Goal: Task Accomplishment & Management: Manage account settings

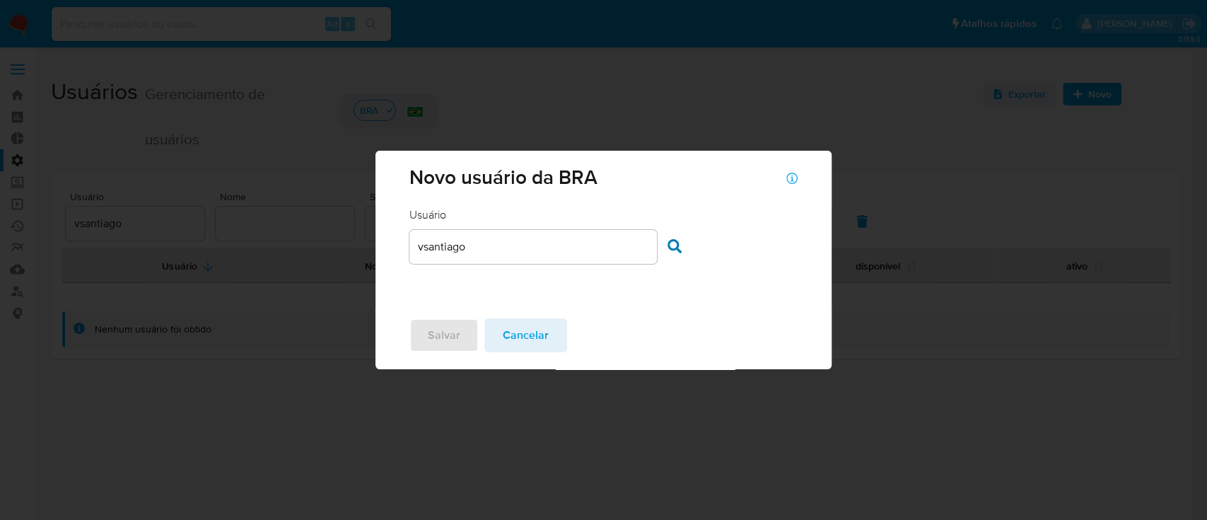
drag, startPoint x: 541, startPoint y: 343, endPoint x: 548, endPoint y: 336, distance: 9.5
click at [541, 341] on span "Cancelar" at bounding box center [526, 335] width 46 height 31
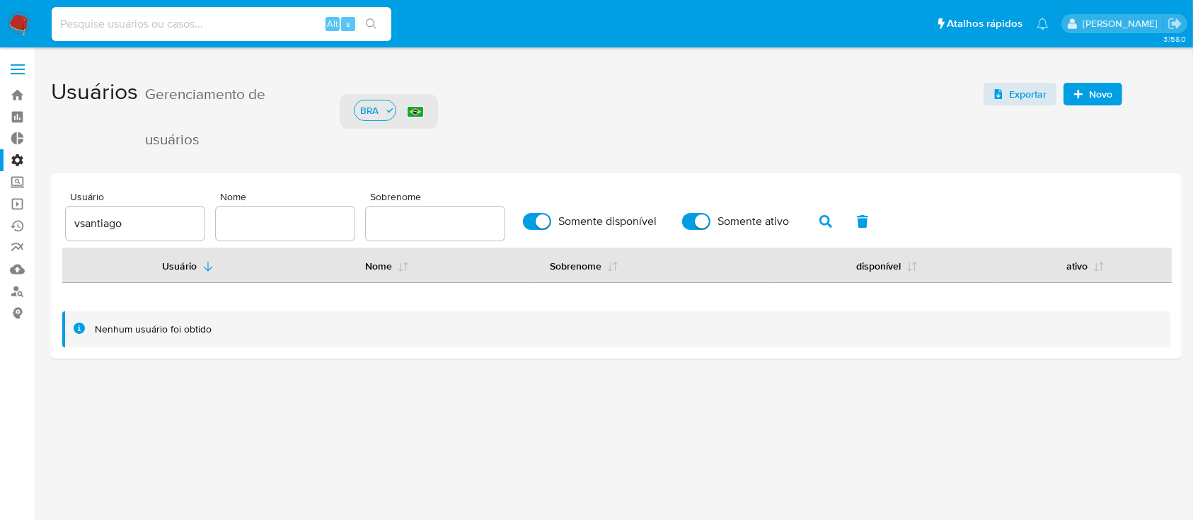
click at [216, 20] on input at bounding box center [222, 24] width 340 height 18
paste input "1405886817"
type input "1405886817"
click at [372, 26] on icon "search-icon" at bounding box center [371, 23] width 11 height 11
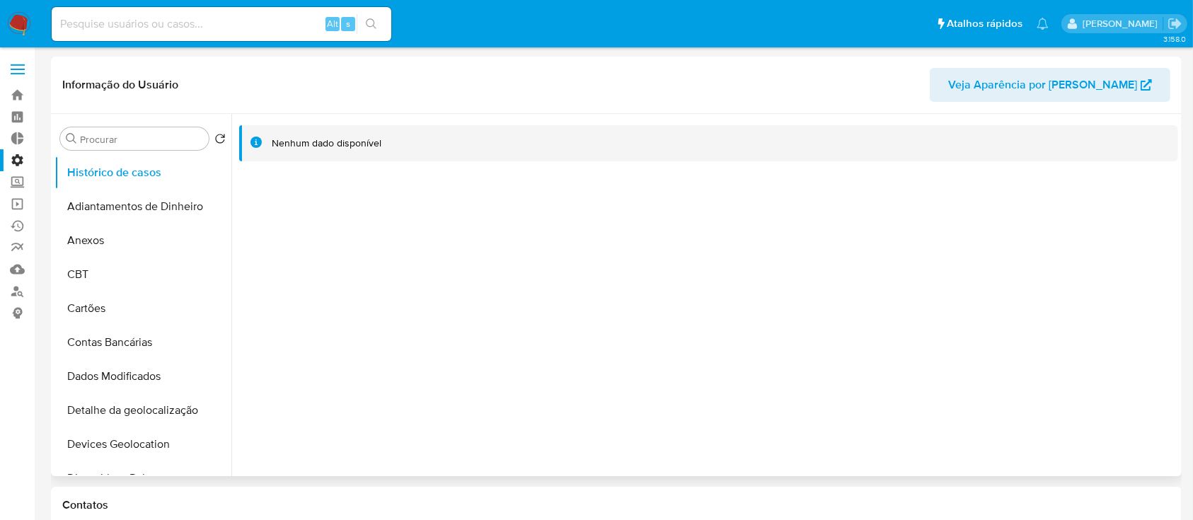
select select "10"
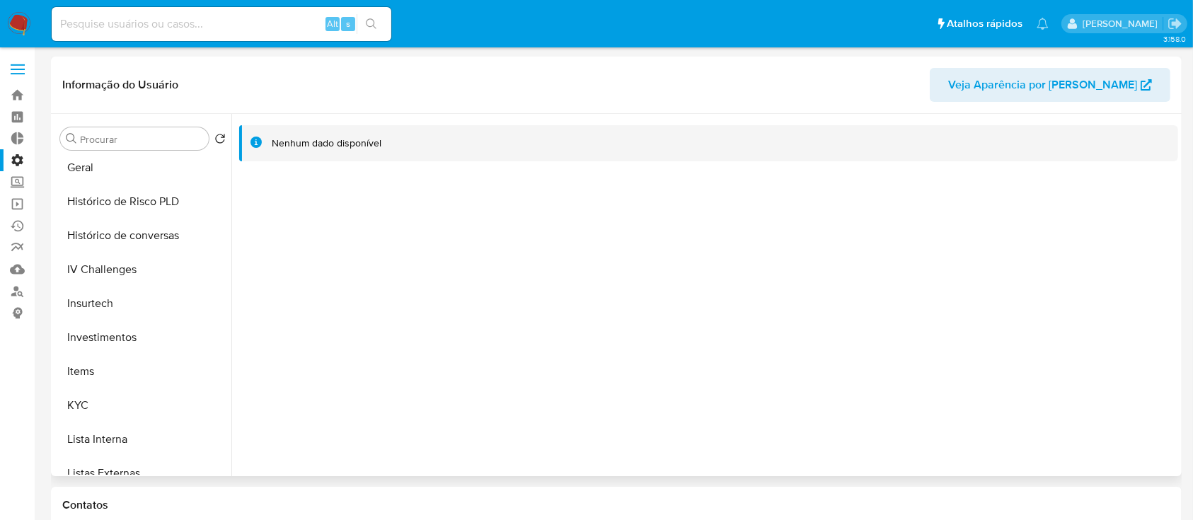
scroll to position [523, 0]
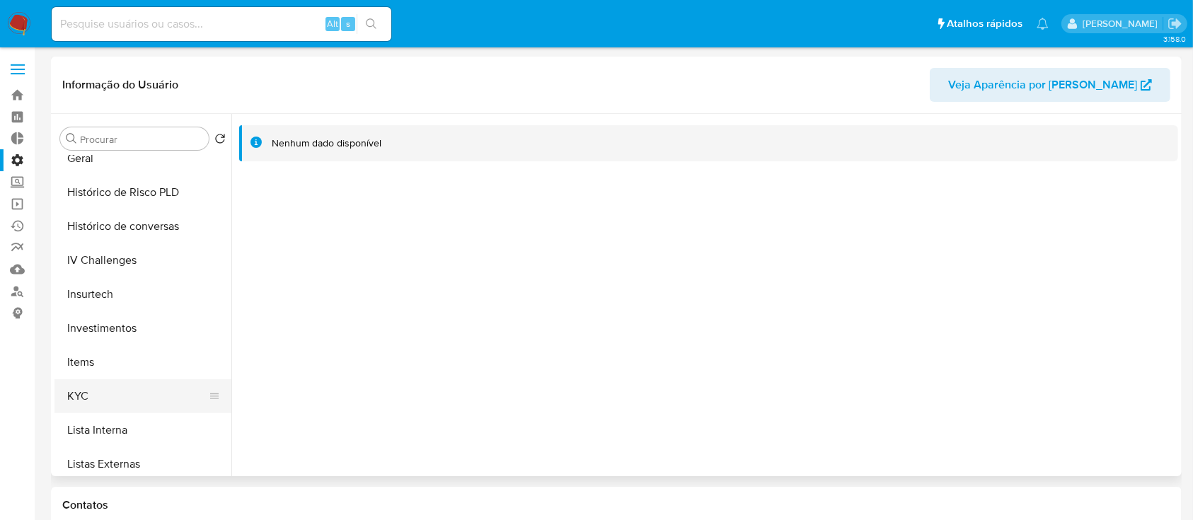
click at [108, 399] on button "KYC" at bounding box center [137, 396] width 166 height 34
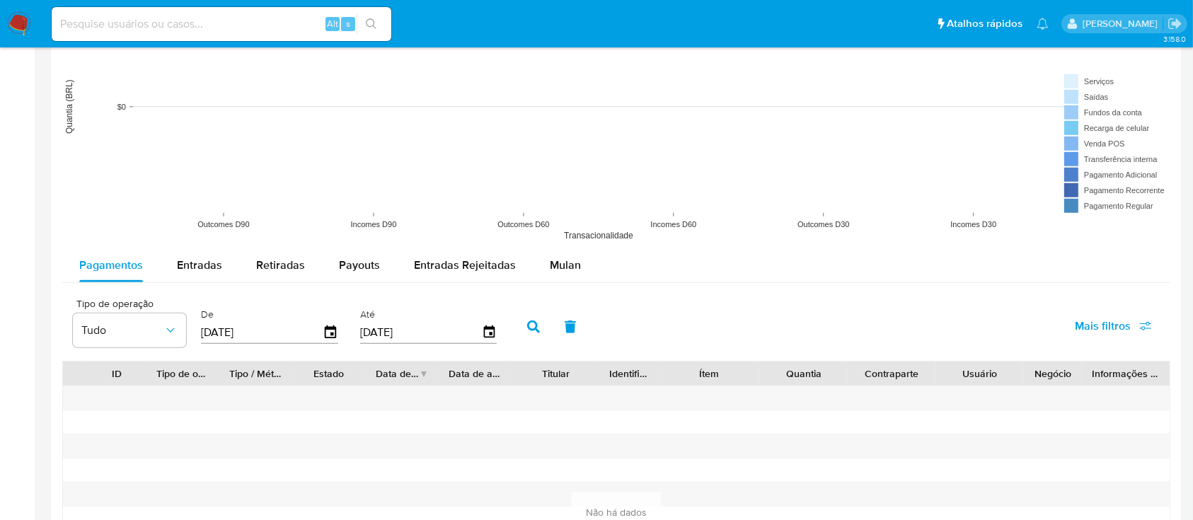
scroll to position [1010, 0]
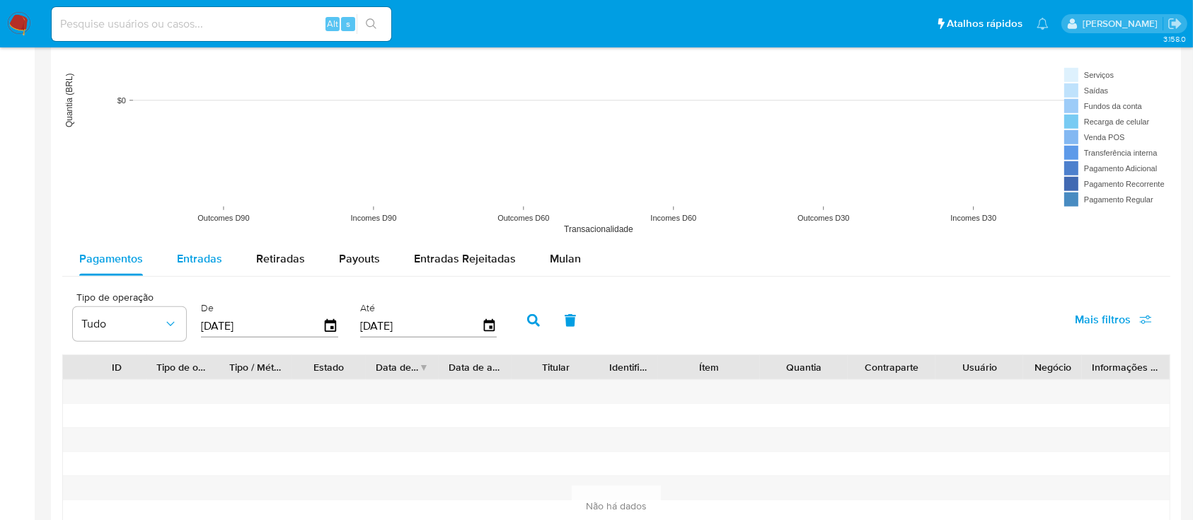
click at [193, 263] on span "Entradas" at bounding box center [199, 258] width 45 height 16
select select "10"
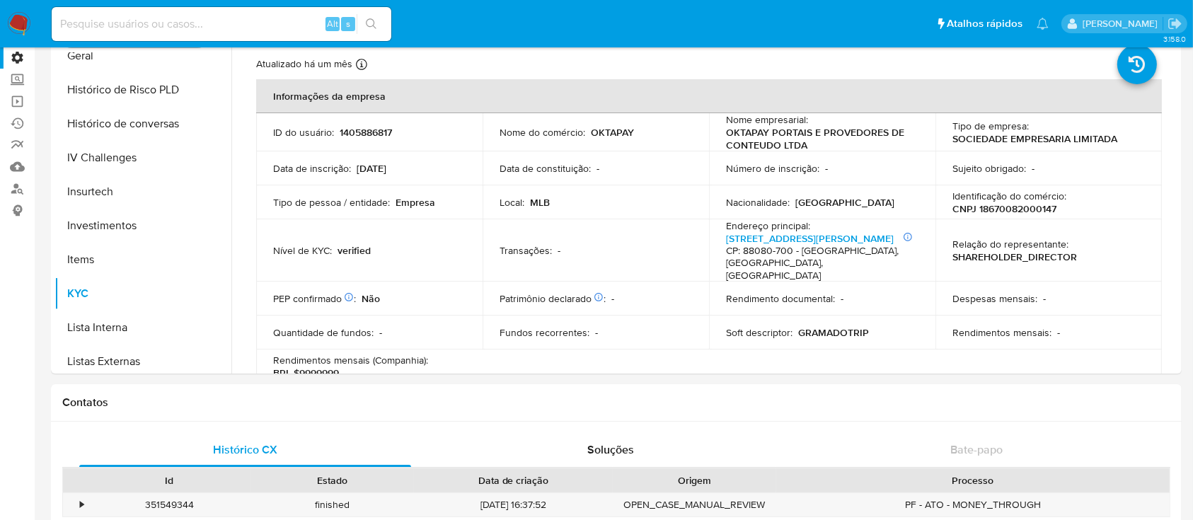
scroll to position [96, 0]
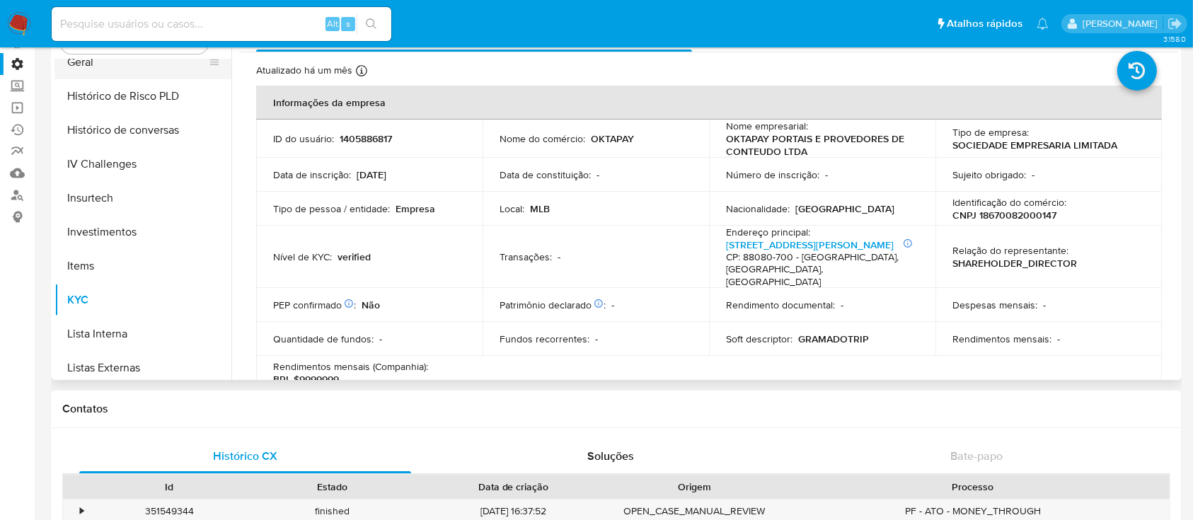
click at [91, 64] on button "Geral" at bounding box center [137, 62] width 166 height 34
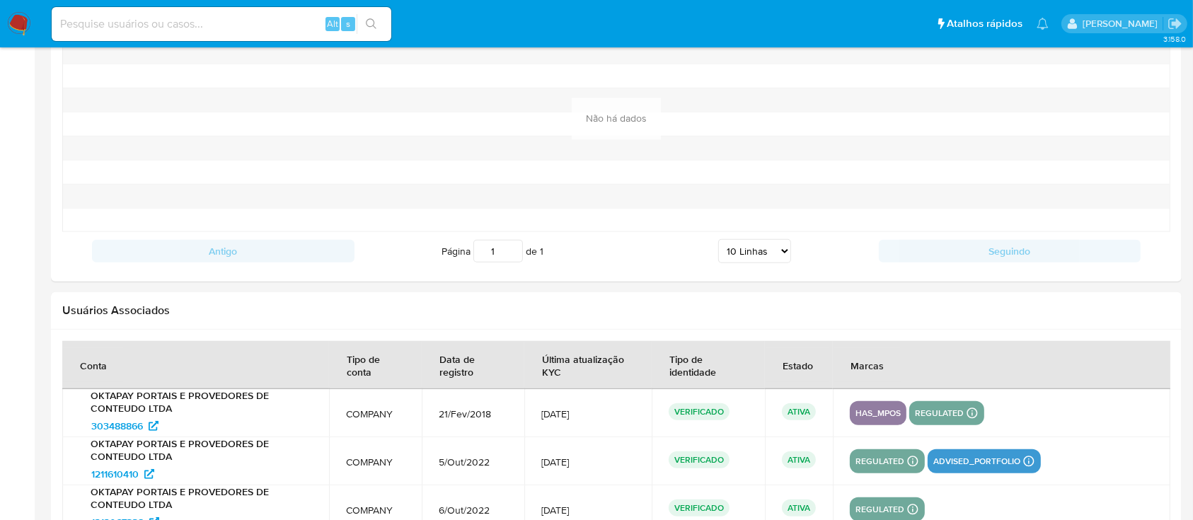
scroll to position [1138, 0]
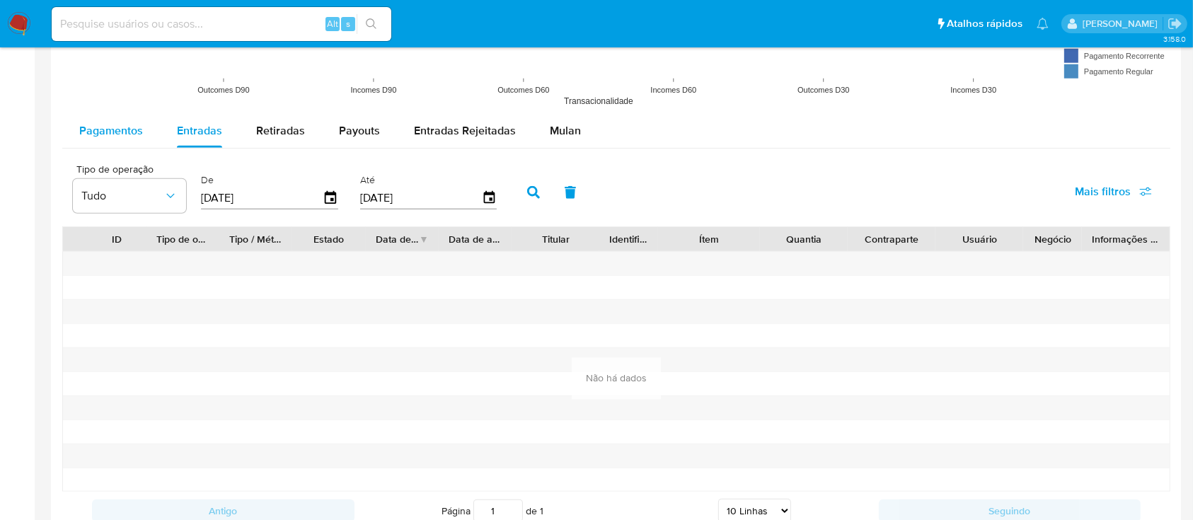
click at [127, 128] on span "Pagamentos" at bounding box center [111, 130] width 64 height 16
click at [219, 124] on span "Entradas" at bounding box center [199, 130] width 45 height 16
click at [252, 132] on button "Retiradas" at bounding box center [280, 131] width 83 height 34
select select "10"
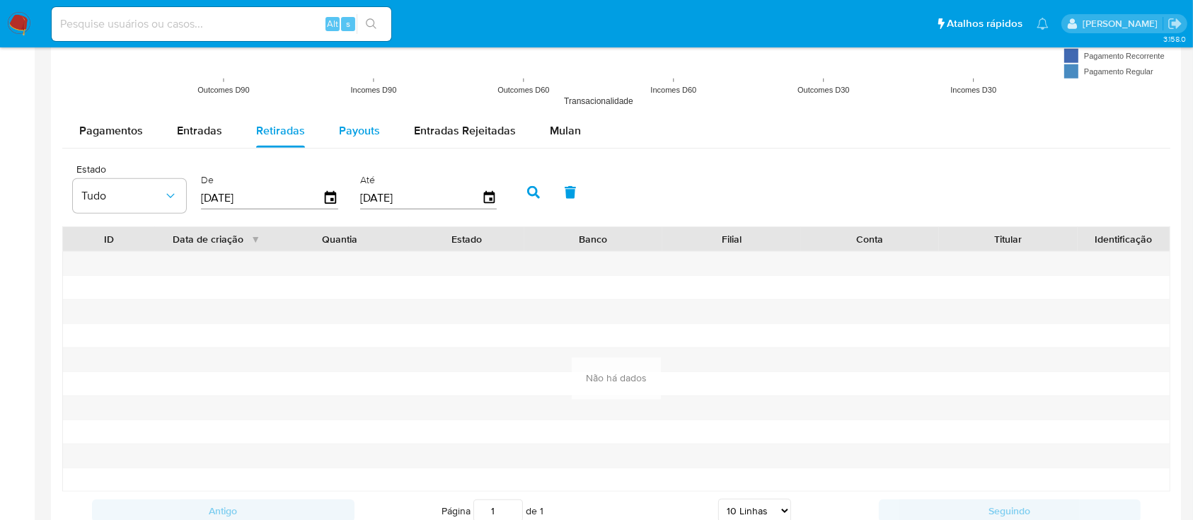
click at [352, 126] on span "Payouts" at bounding box center [359, 130] width 41 height 16
select select "10"
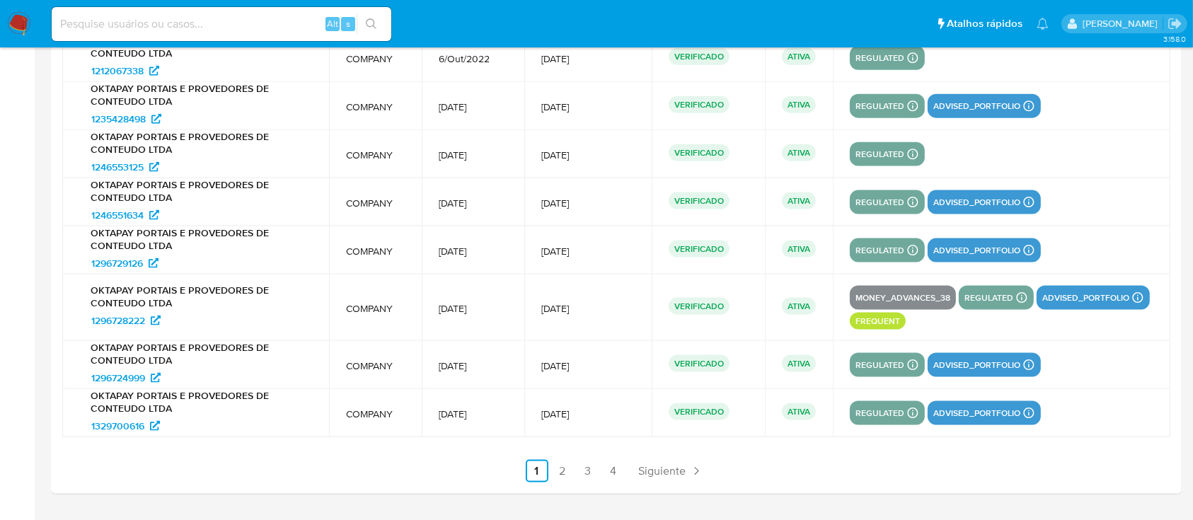
scroll to position [1893, 0]
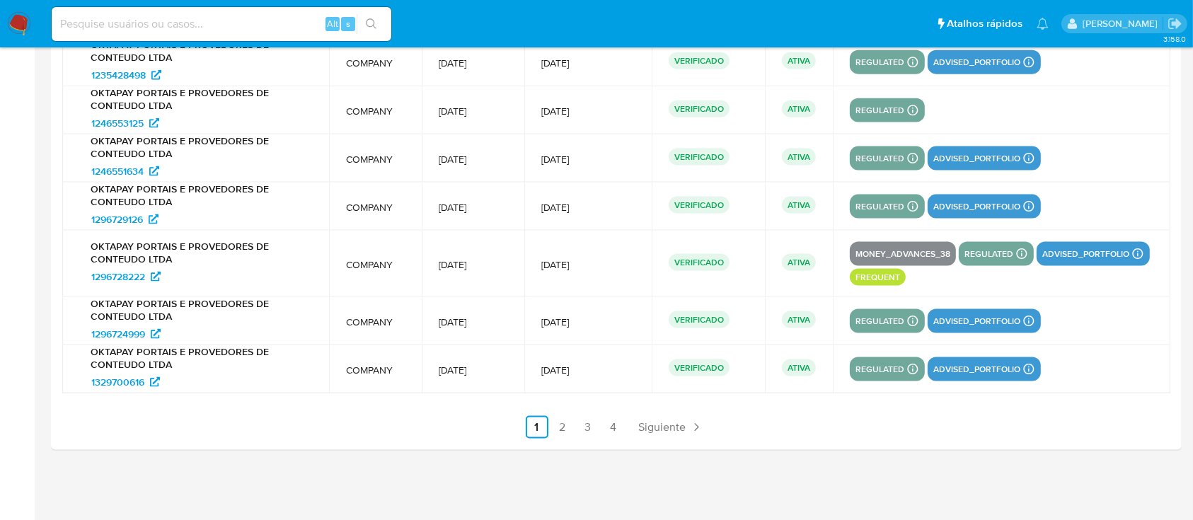
click at [564, 425] on link "2" at bounding box center [562, 427] width 23 height 23
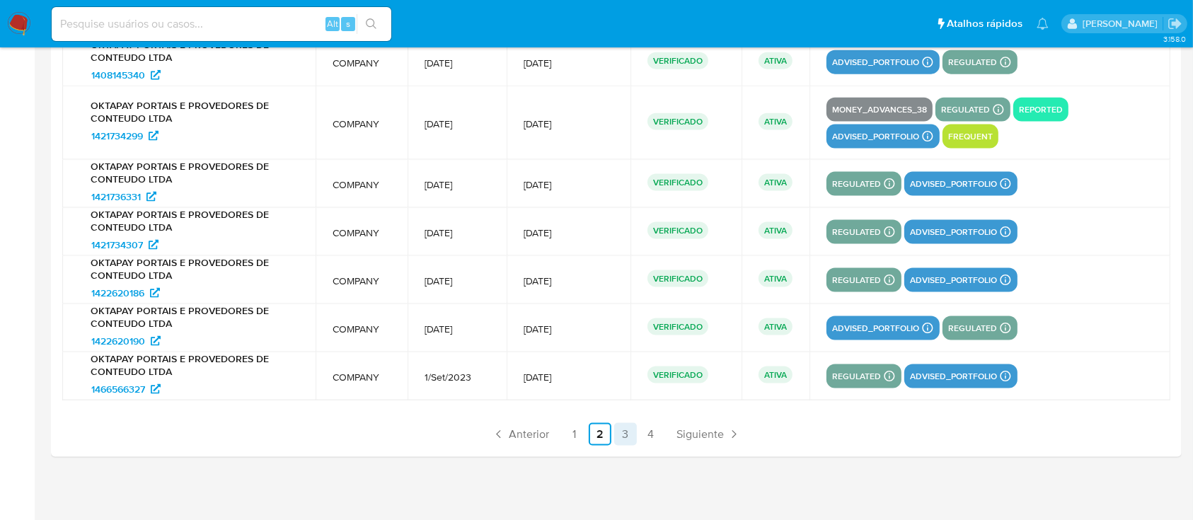
click at [628, 434] on link "3" at bounding box center [625, 434] width 23 height 23
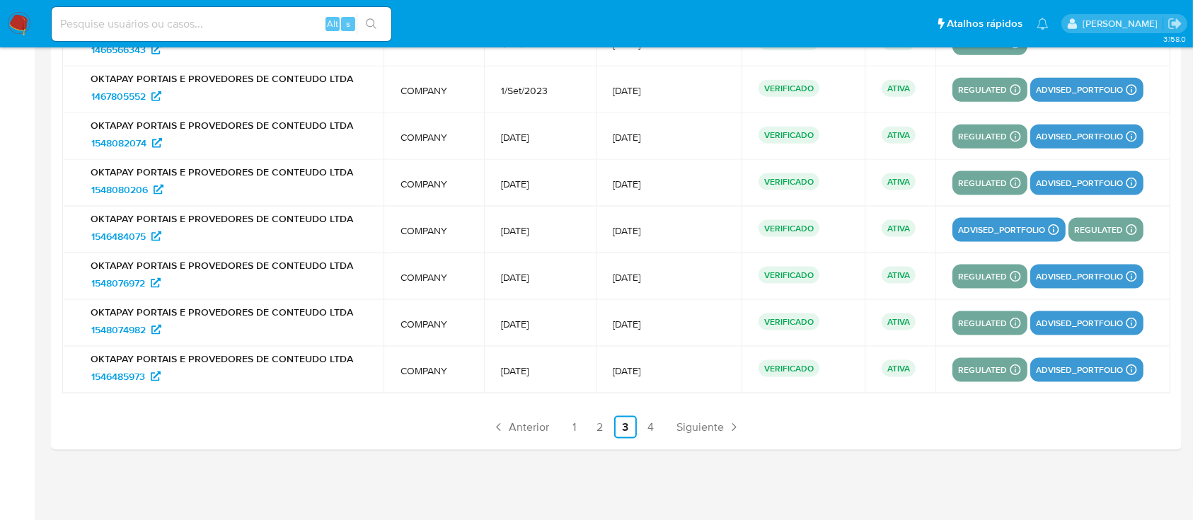
scroll to position [0, 0]
